Goal: Information Seeking & Learning: Learn about a topic

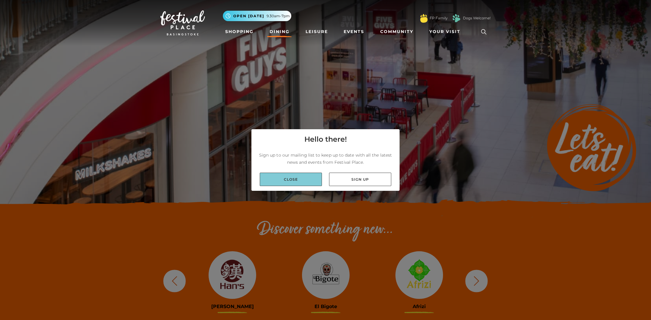
click at [298, 177] on link "Close" at bounding box center [291, 179] width 62 height 13
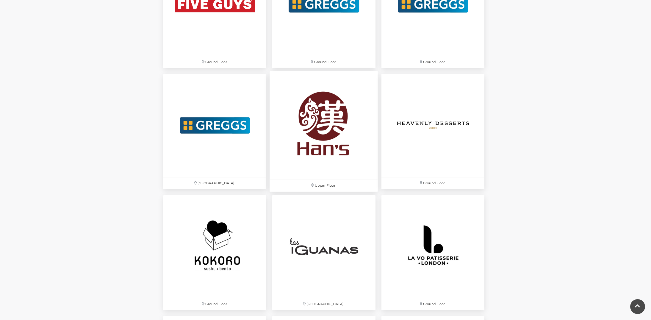
scroll to position [1168, 0]
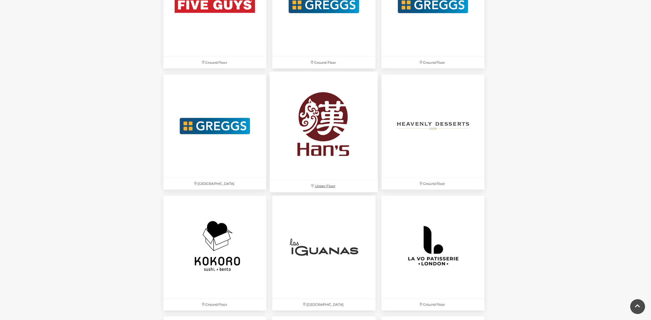
click at [325, 185] on p "Upper Floor" at bounding box center [324, 186] width 108 height 12
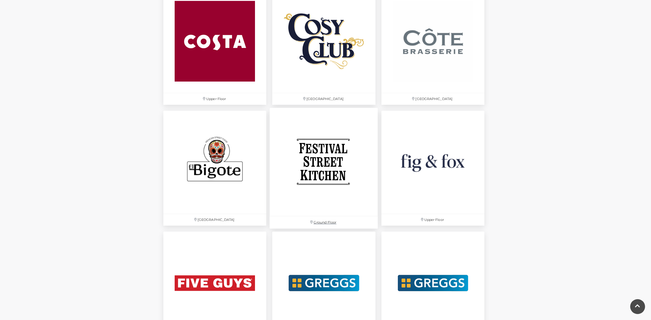
scroll to position [889, 0]
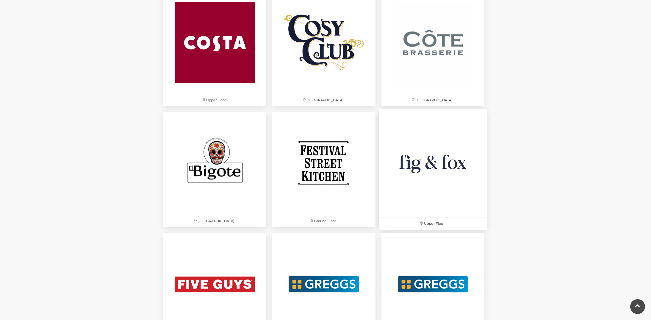
click at [433, 222] on p "Upper Floor" at bounding box center [433, 224] width 108 height 12
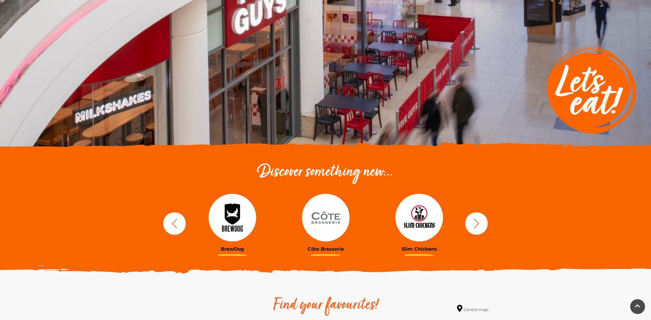
scroll to position [59, 0]
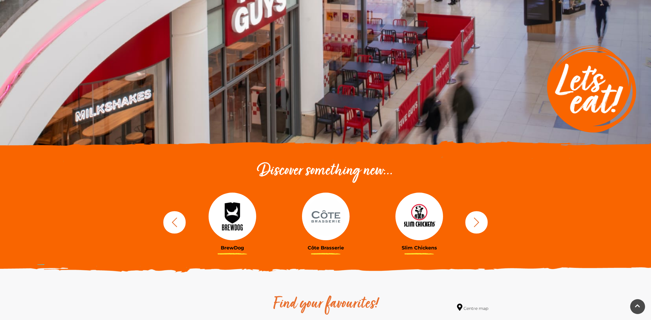
click at [479, 223] on icon "button" at bounding box center [476, 222] width 5 height 10
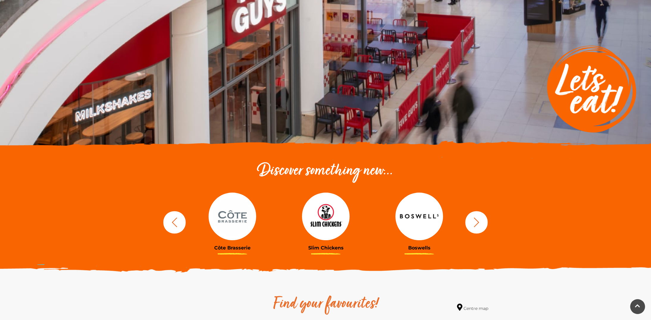
click at [479, 223] on icon "button" at bounding box center [476, 222] width 5 height 10
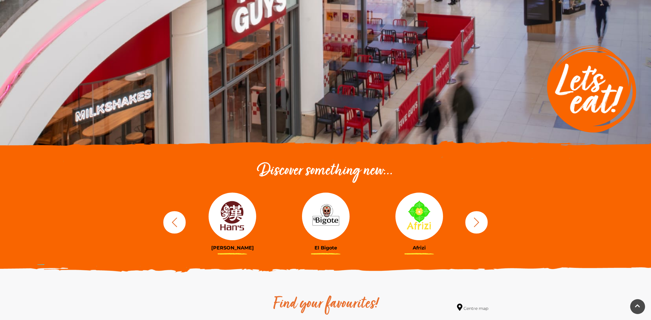
click at [479, 223] on icon "button" at bounding box center [476, 222] width 5 height 10
click at [324, 248] on h3 "El Bigote" at bounding box center [326, 248] width 85 height 6
click at [424, 252] on div "Afrizi" at bounding box center [419, 222] width 93 height 74
click at [417, 249] on h3 "Afrizi" at bounding box center [419, 248] width 85 height 6
click at [476, 223] on icon "button" at bounding box center [476, 222] width 11 height 11
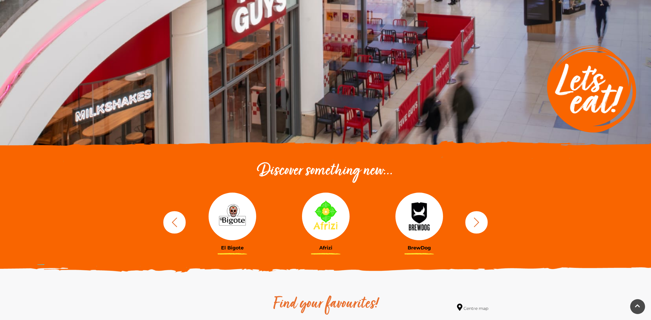
click at [476, 223] on icon "button" at bounding box center [476, 222] width 11 height 11
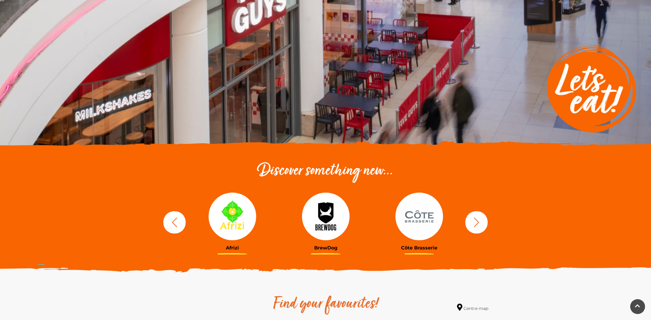
click at [476, 223] on icon "button" at bounding box center [476, 222] width 11 height 11
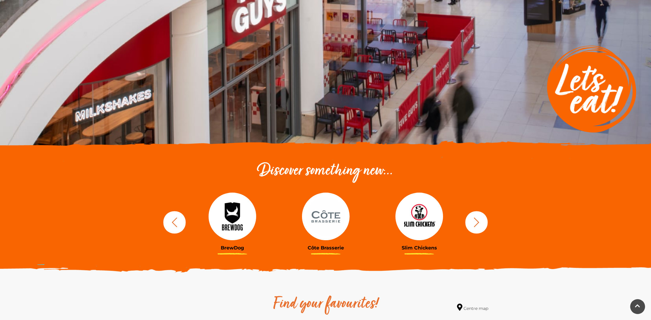
click at [326, 246] on h3 "Côte Brasserie" at bounding box center [326, 248] width 85 height 6
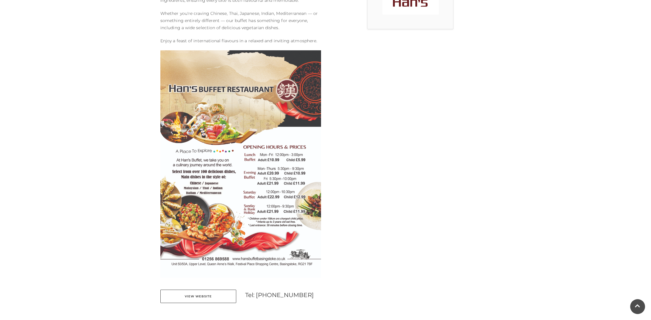
scroll to position [233, 0]
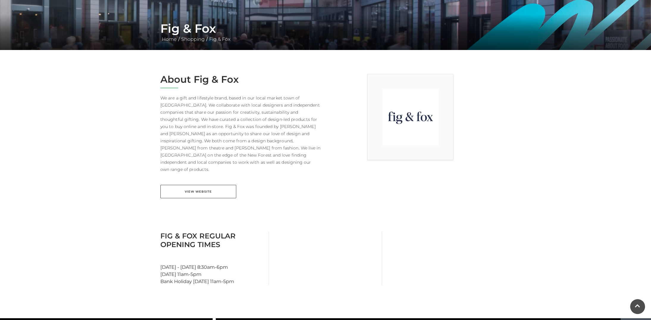
scroll to position [96, 0]
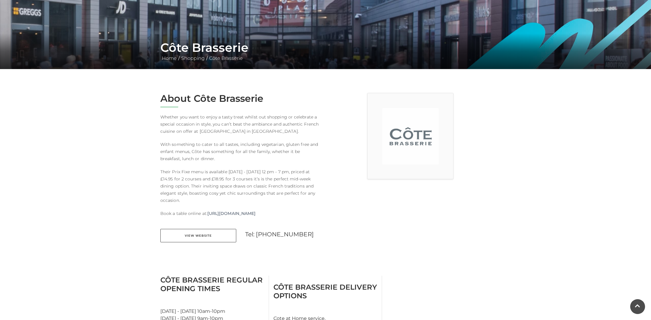
scroll to position [76, 0]
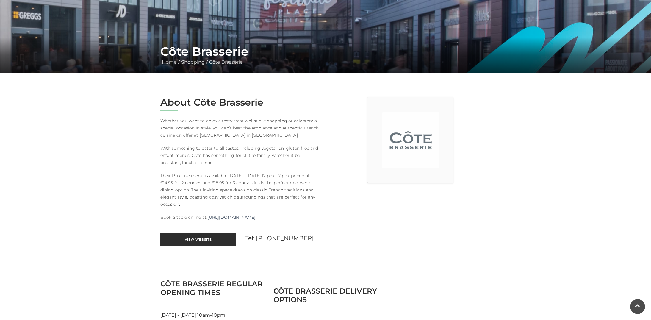
click at [207, 241] on link "View Website" at bounding box center [198, 239] width 76 height 13
